Goal: Check status: Check status

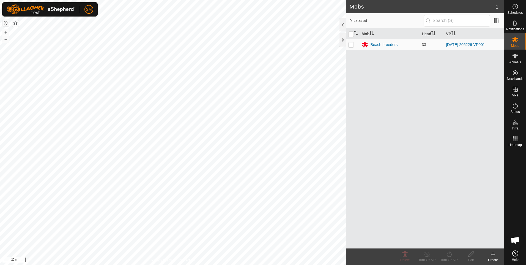
click at [228, 264] on html "SM Schedules Notifications Mobs Animals Neckbands VPs Status Infra Heatmap Help…" at bounding box center [263, 132] width 526 height 265
click at [351, 46] on p-checkbox at bounding box center [351, 44] width 6 height 4
checkbox input "true"
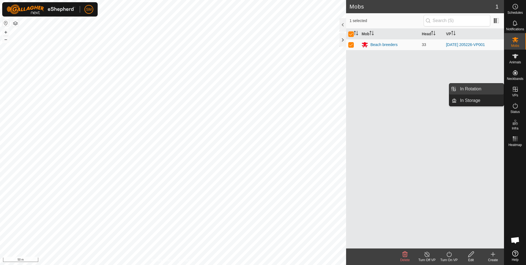
click at [483, 89] on link "In Rotation" at bounding box center [480, 88] width 47 height 11
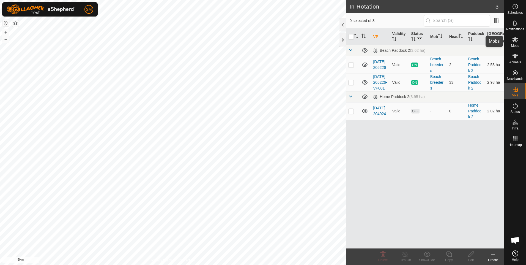
click at [515, 45] on span "Mobs" at bounding box center [515, 45] width 8 height 3
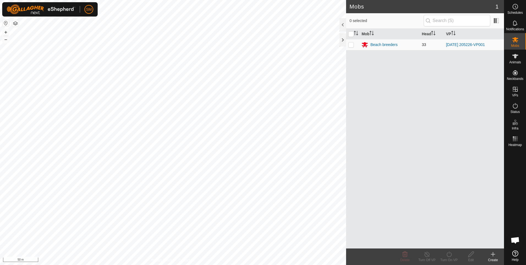
click at [352, 45] on p-checkbox at bounding box center [351, 44] width 6 height 4
checkbox input "true"
click at [427, 255] on icon at bounding box center [427, 254] width 7 height 7
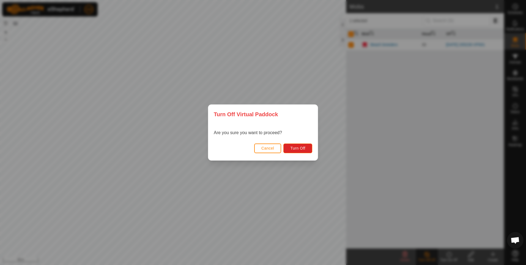
click at [266, 149] on span "Cancel" at bounding box center [267, 148] width 13 height 4
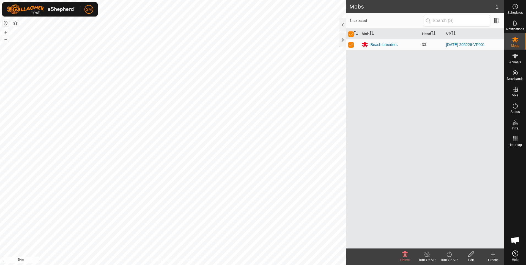
click at [450, 254] on icon at bounding box center [449, 254] width 7 height 7
click at [416, 231] on div "Mob Head VP Beach breeders 33 [DATE] 205226-VP001" at bounding box center [425, 139] width 158 height 220
click at [515, 107] on icon at bounding box center [515, 105] width 7 height 7
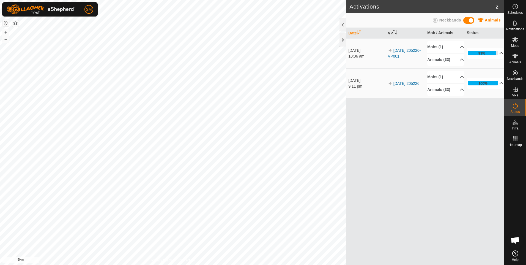
click at [498, 53] on p-accordion-header "93%" at bounding box center [485, 53] width 37 height 11
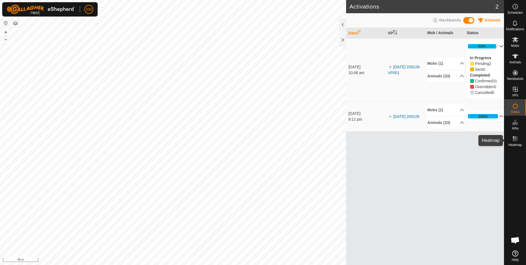
click at [517, 140] on rect at bounding box center [516, 140] width 1 height 1
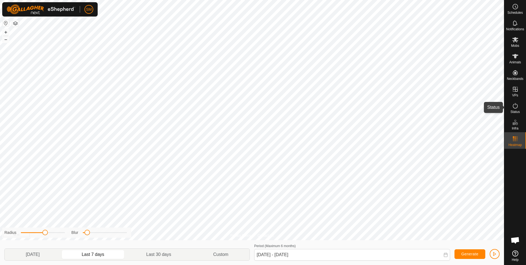
click at [514, 108] on icon at bounding box center [515, 105] width 7 height 7
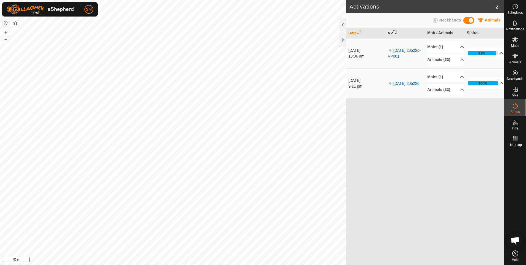
click at [498, 53] on p-accordion-header "93%" at bounding box center [485, 53] width 37 height 11
